Goal: Task Accomplishment & Management: Use online tool/utility

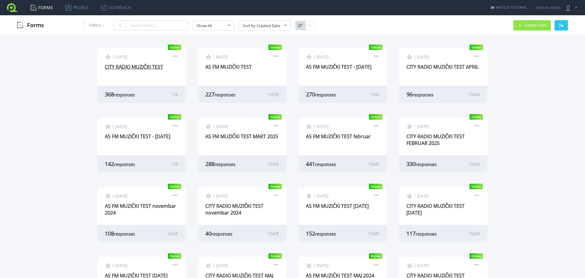
click at [137, 67] on link "CITY RADIO MUZIČKI TEST" at bounding box center [134, 66] width 58 height 7
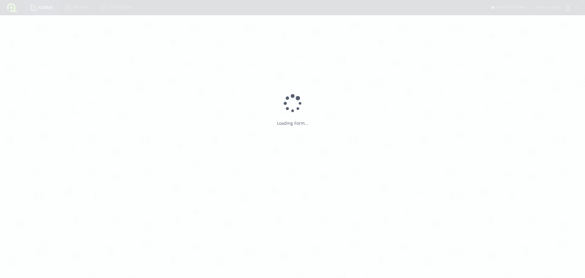
type input "CITY RADIO MUZIČKI TEST"
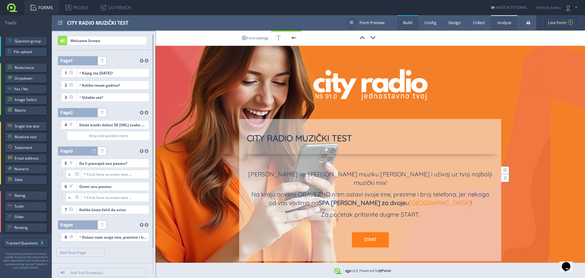
click at [507, 24] on link "Analyze" at bounding box center [504, 22] width 26 height 15
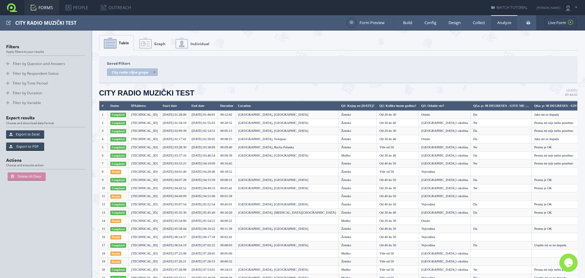
click at [163, 43] on span "Graph" at bounding box center [159, 43] width 11 height 5
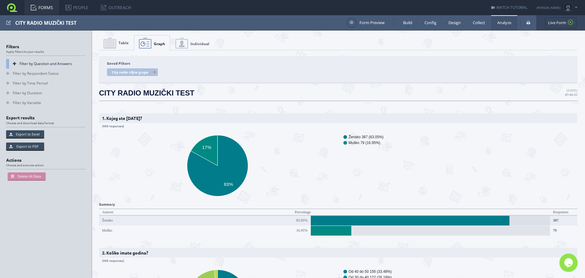
click at [30, 62] on link "Filter by Question and Answers" at bounding box center [45, 64] width 79 height 10
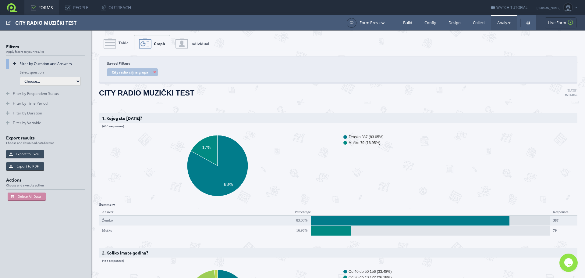
click at [41, 83] on select "Choose... Q1: Kojeg ste pola? Q2: Koliko imate godina? Q3: Odakle ste? Q5a: Q6a…" at bounding box center [50, 81] width 61 height 9
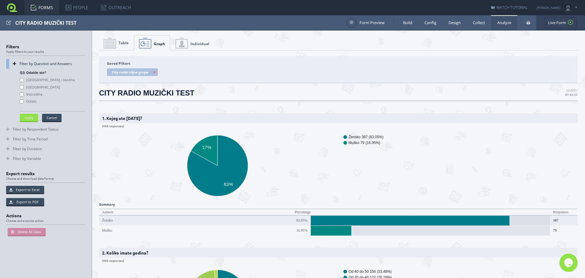
click at [42, 79] on label "Novi Sad i okolina" at bounding box center [47, 80] width 55 height 5
click at [24, 79] on value\= "Novi Sad i okolina" at bounding box center [22, 80] width 4 height 4
checkbox value\= "true"
drag, startPoint x: 31, startPoint y: 119, endPoint x: 50, endPoint y: 119, distance: 18.9
click at [36, 119] on button "Apply" at bounding box center [29, 118] width 18 height 8
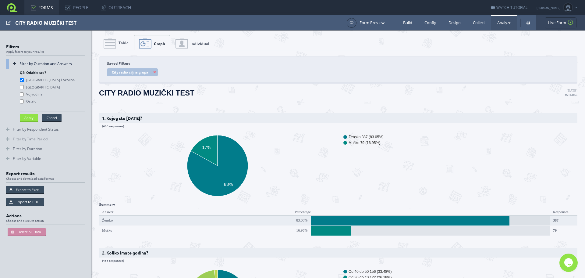
select select "-1"
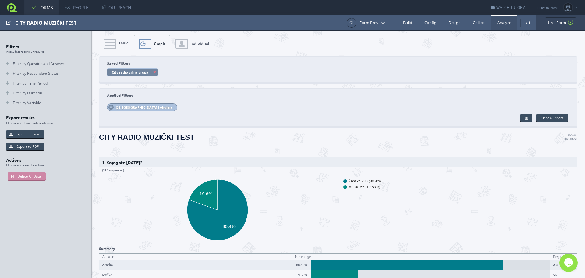
click at [156, 70] on span "City radio ciljna grupa" at bounding box center [132, 72] width 51 height 8
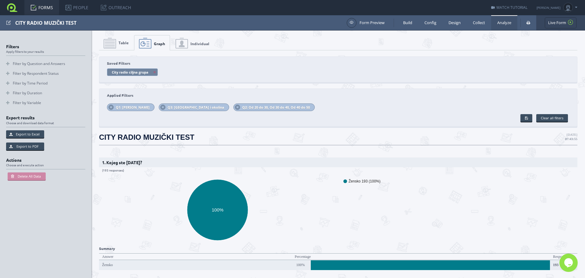
click at [155, 72] on icon at bounding box center [154, 71] width 3 height 3
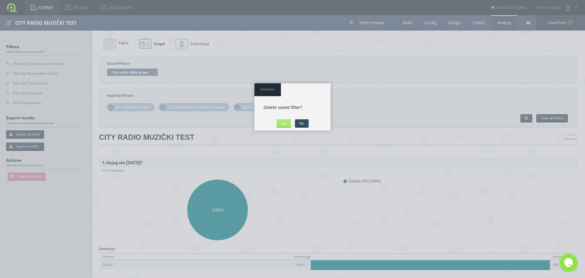
click at [287, 123] on input "Yes" at bounding box center [284, 123] width 14 height 8
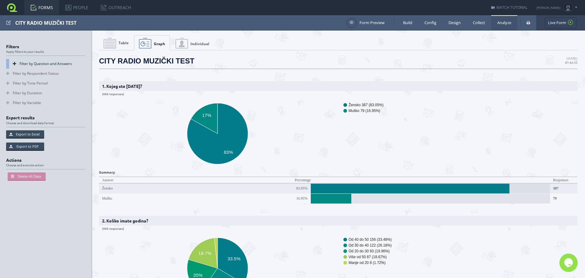
click at [48, 61] on link "Filter by Question and Answers" at bounding box center [45, 64] width 79 height 10
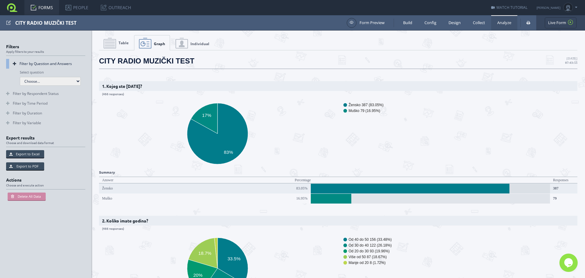
click at [48, 82] on select "Choose... Q1: Kojeg ste pola? Q2: Koliko imate godina? Q3: Odakle ste? Q5a: Q6a…" at bounding box center [50, 81] width 61 height 9
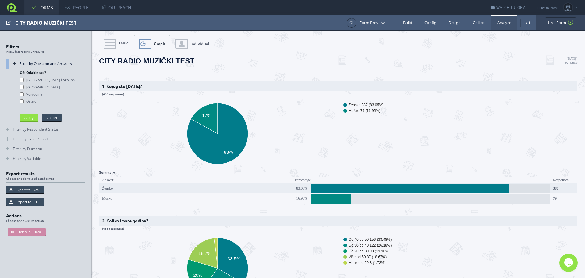
click at [44, 79] on label "Novi Sad i okolina" at bounding box center [47, 80] width 55 height 5
click at [24, 79] on value\= "Novi Sad i okolina" at bounding box center [22, 80] width 4 height 4
checkbox value\= "true"
click at [30, 117] on button "Apply" at bounding box center [29, 118] width 18 height 8
select select "-1"
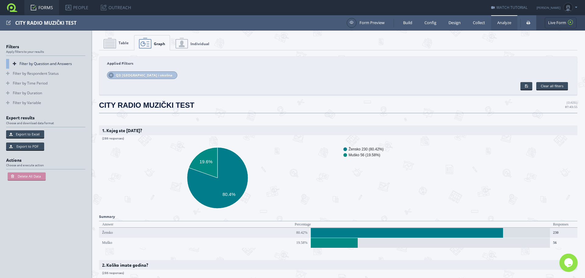
click at [13, 62] on link "Filter by Question and Answers" at bounding box center [45, 64] width 79 height 10
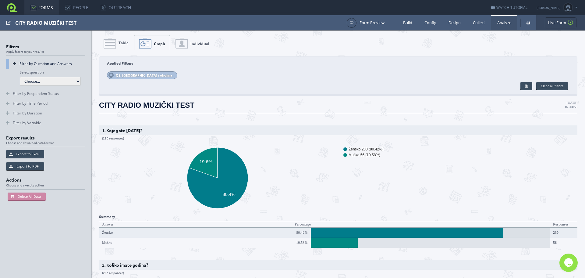
click at [41, 81] on select "Choose... Q1: Kojeg ste pola? Q2: Koliko imate godina? Q3: Odakle ste? Q5a: Q6a…" at bounding box center [50, 81] width 61 height 9
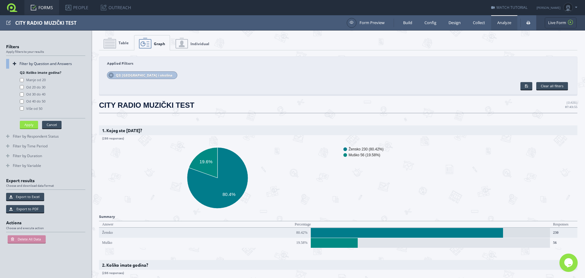
click at [40, 88] on label "Od 20 do 30" at bounding box center [33, 87] width 26 height 5
click at [24, 88] on value\= "Od 20 do 30" at bounding box center [22, 87] width 4 height 4
checkbox value\= "true"
click at [43, 94] on label "Od 30 do 40" at bounding box center [33, 94] width 26 height 5
click at [24, 94] on value\= "Od 30 do 40" at bounding box center [22, 94] width 4 height 4
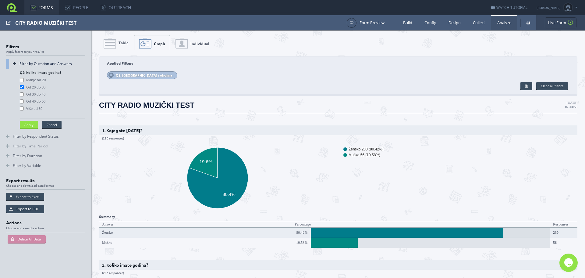
checkbox value\= "true"
click at [41, 99] on label "Od 40 do 50" at bounding box center [33, 101] width 26 height 5
click at [24, 99] on value\= "Od 40 do 50" at bounding box center [22, 101] width 4 height 4
checkbox value\= "true"
click at [30, 126] on button "Apply" at bounding box center [29, 125] width 18 height 8
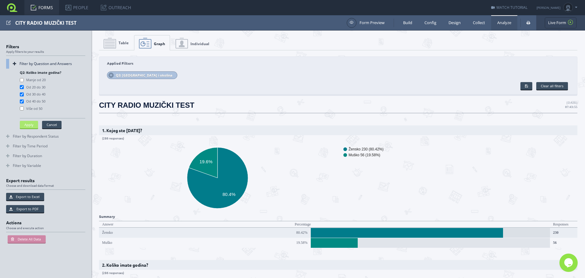
select select "-1"
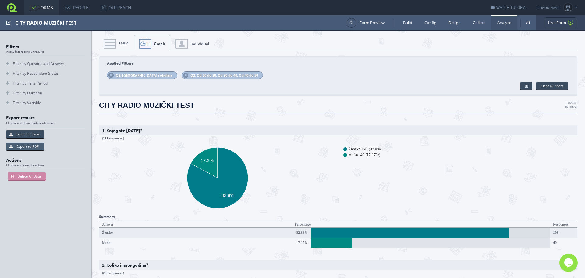
click at [35, 147] on button "Export to PDF" at bounding box center [25, 146] width 38 height 8
click at [30, 134] on button "Export to Excel" at bounding box center [25, 134] width 38 height 8
type input "Default"
type input "Unique-Id's"
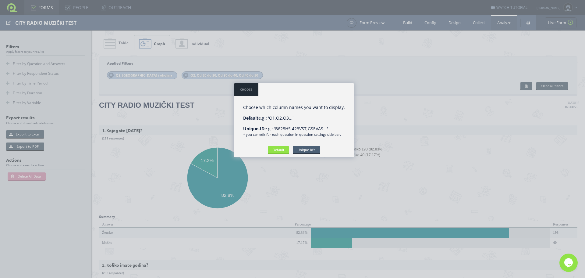
drag, startPoint x: 278, startPoint y: 149, endPoint x: 296, endPoint y: 149, distance: 18.9
click at [277, 149] on input "Default" at bounding box center [278, 150] width 21 height 8
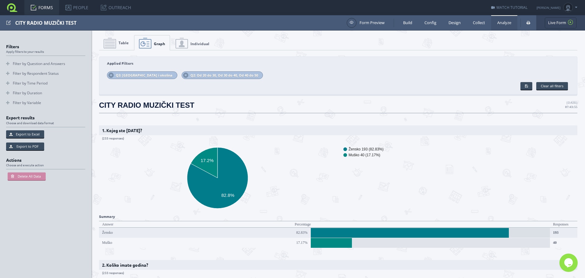
click at [50, 9] on link "FORMS" at bounding box center [41, 7] width 35 height 15
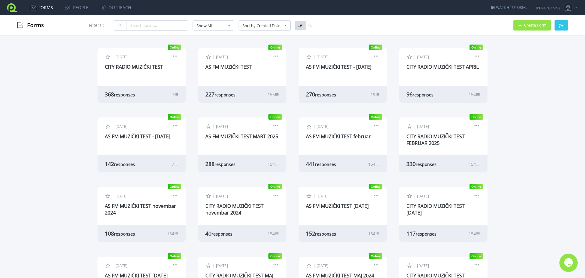
click at [230, 69] on link "AS FM MUZIČKI TEST" at bounding box center [228, 66] width 46 height 7
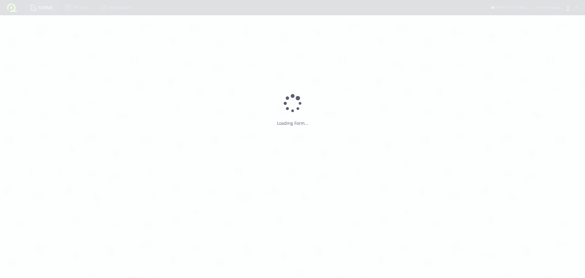
type input "AS FM MUZIČKI TEST"
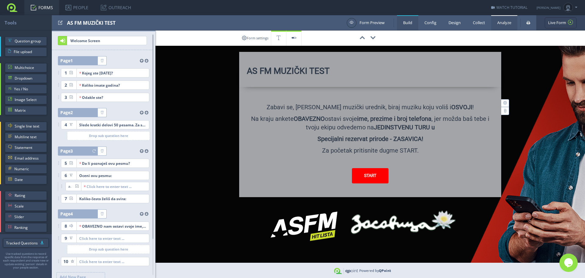
click at [500, 24] on link "Analyze" at bounding box center [504, 22] width 26 height 15
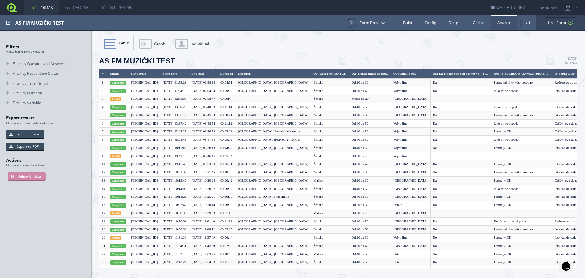
click at [161, 43] on span "Graph" at bounding box center [159, 43] width 11 height 5
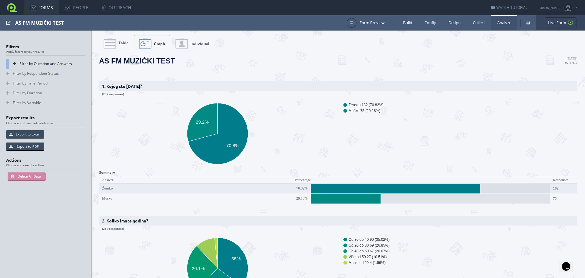
click at [27, 62] on link "Filter by Question and Answers" at bounding box center [45, 64] width 79 height 10
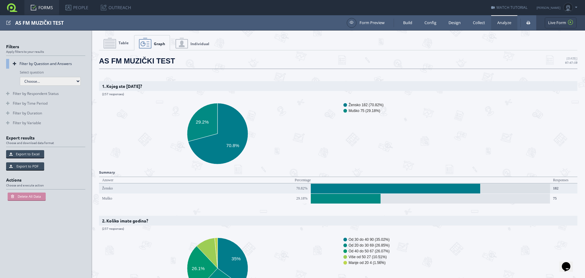
click at [44, 83] on select "Choose... Q1: Kojeg ste [DATE]? Q2: Koliko imate [PERSON_NAME]? Q3: Odakle ste?…" at bounding box center [50, 81] width 61 height 9
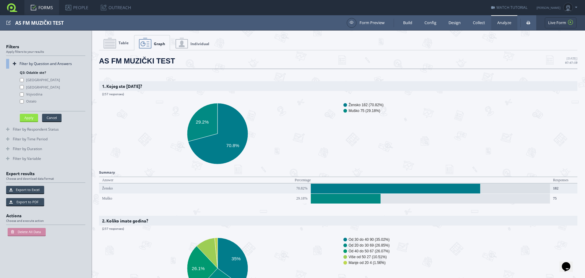
click at [36, 78] on label "[GEOGRAPHIC_DATA]" at bounding box center [40, 80] width 40 height 5
click at [24, 78] on value\= "[GEOGRAPHIC_DATA]" at bounding box center [22, 80] width 4 height 4
checkbox value\= "true"
click at [34, 85] on label "[GEOGRAPHIC_DATA]" at bounding box center [40, 87] width 40 height 5
click at [24, 85] on value\= "[GEOGRAPHIC_DATA]" at bounding box center [22, 87] width 4 height 4
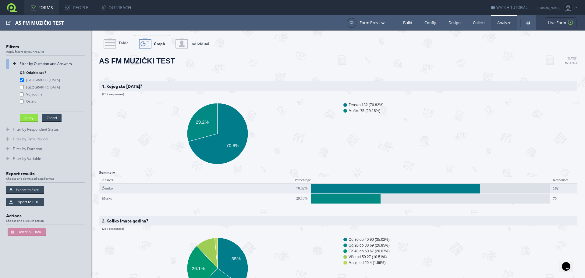
checkbox value\= "true"
click at [33, 94] on label "Vojvodina" at bounding box center [31, 94] width 23 height 5
click at [24, 94] on value\= "Vojvodina" at bounding box center [22, 94] width 4 height 4
checkbox value\= "true"
drag, startPoint x: 30, startPoint y: 118, endPoint x: 119, endPoint y: 119, distance: 89.0
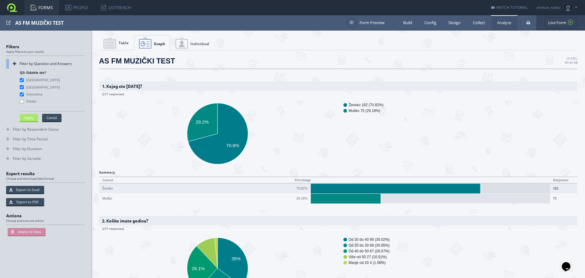
click at [31, 118] on button "Apply" at bounding box center [29, 118] width 18 height 8
select select "-1"
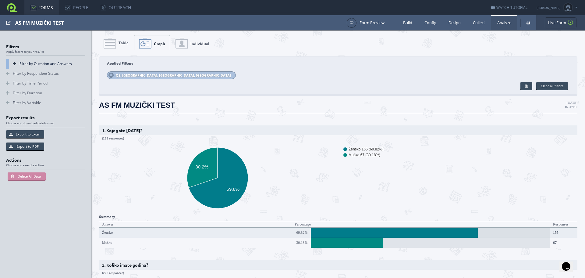
click at [34, 65] on link "Filter by Question and Answers" at bounding box center [45, 64] width 79 height 10
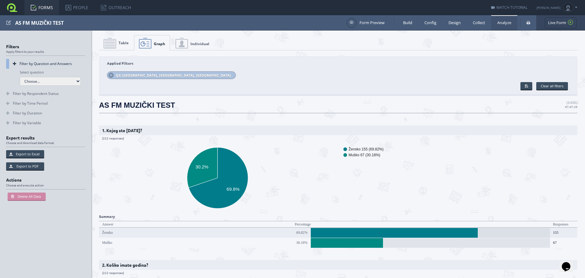
click at [44, 80] on select "Choose... Q1: Kojeg ste [DATE]? Q2: Koliko imate [PERSON_NAME]? Q3: Odakle ste?…" at bounding box center [50, 81] width 61 height 9
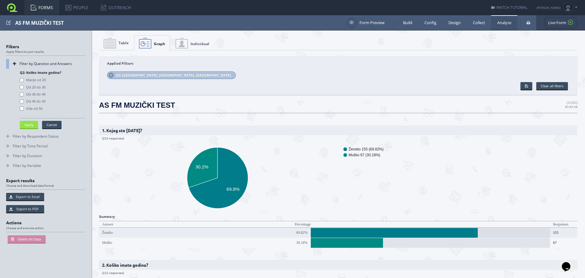
click at [41, 86] on label "Od 20 do 30" at bounding box center [33, 87] width 26 height 5
click at [24, 86] on value\= "Od 20 do 30" at bounding box center [22, 87] width 4 height 4
checkbox value\= "true"
drag, startPoint x: 38, startPoint y: 93, endPoint x: 41, endPoint y: 99, distance: 6.7
click at [38, 93] on label "Od 30 do 40" at bounding box center [33, 94] width 26 height 5
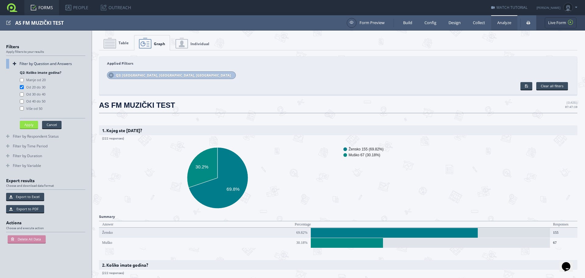
click at [24, 93] on value\= "Od 30 do 40" at bounding box center [22, 94] width 4 height 4
checkbox value\= "true"
click at [41, 100] on label "Od 40 do 50" at bounding box center [33, 101] width 26 height 5
click at [24, 100] on value\= "Od 40 do 50" at bounding box center [22, 101] width 4 height 4
checkbox value\= "true"
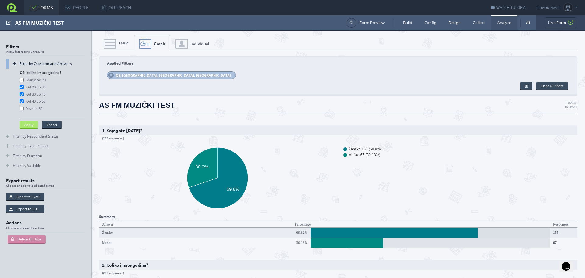
click at [31, 121] on button "Apply" at bounding box center [29, 125] width 18 height 8
select select "-1"
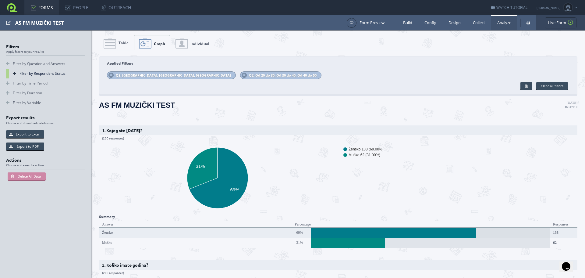
click at [31, 74] on link "Filter by Respondent Status" at bounding box center [45, 74] width 79 height 10
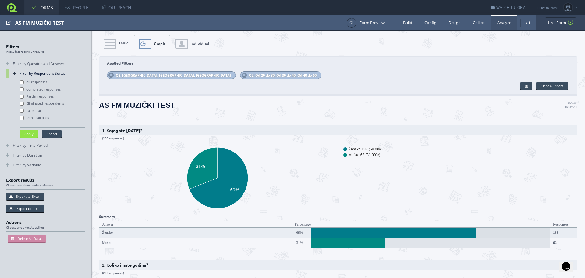
click at [40, 82] on label "All responses" at bounding box center [33, 82] width 27 height 5
click at [24, 82] on input "All responses" at bounding box center [22, 82] width 4 height 4
click at [32, 133] on button "Apply" at bounding box center [29, 134] width 18 height 8
checkbox input "false"
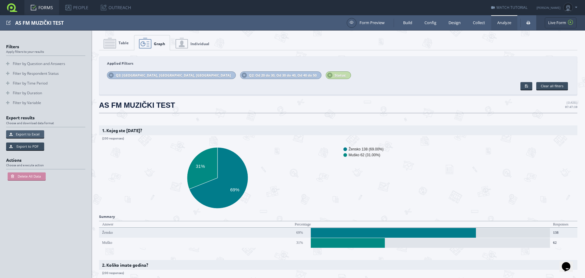
click at [26, 135] on button "Export to Excel" at bounding box center [25, 134] width 38 height 8
type input "Default"
type input "Unique-Id's"
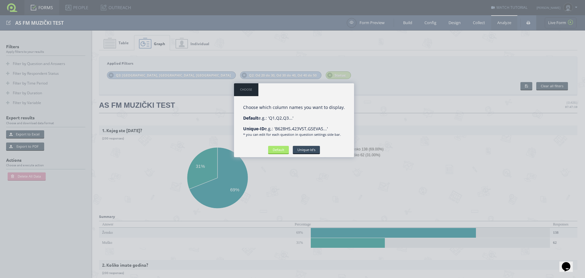
click at [273, 151] on input "Default" at bounding box center [278, 150] width 21 height 8
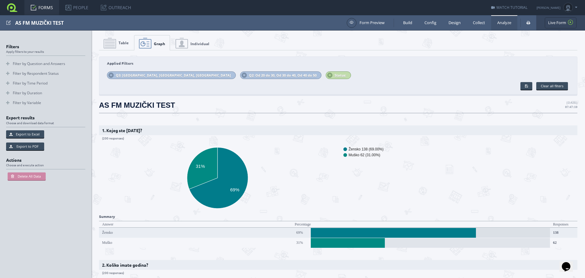
drag, startPoint x: 22, startPoint y: 144, endPoint x: 27, endPoint y: 144, distance: 4.9
click at [22, 144] on button "Export to PDF" at bounding box center [25, 146] width 38 height 8
click at [28, 146] on button "Export to PDF" at bounding box center [25, 146] width 38 height 8
